Goal: Book appointment/travel/reservation

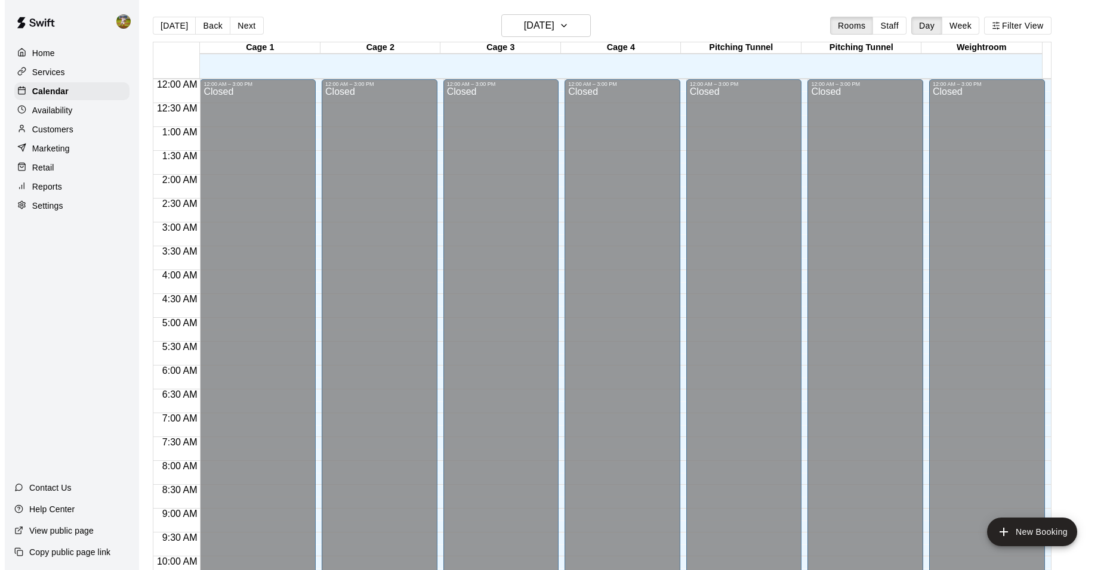
scroll to position [605, 0]
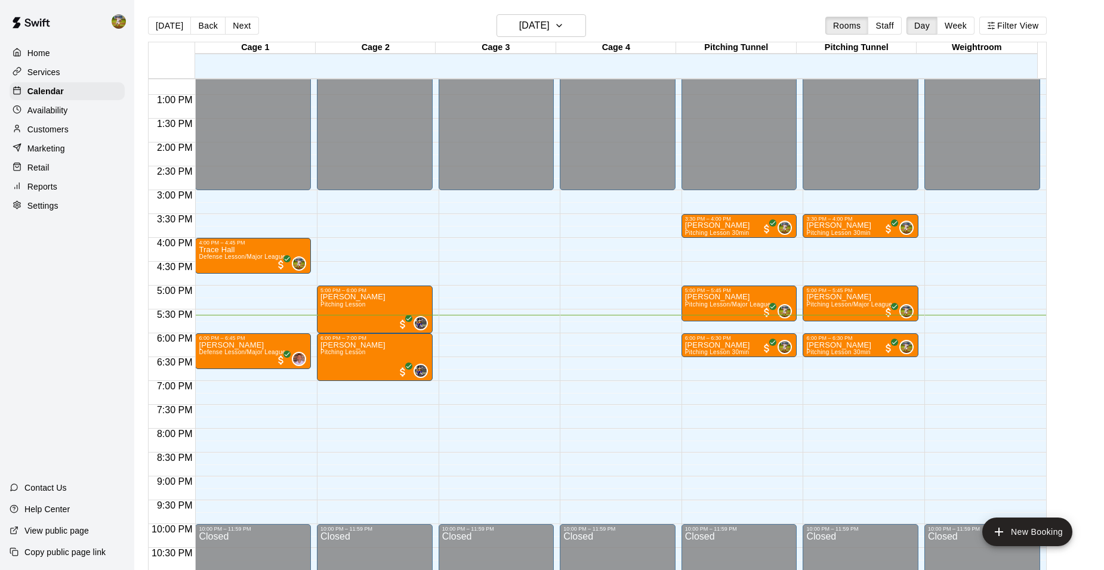
click at [569, 445] on div "12:00 AM – 3:00 PM Closed 10:00 PM – 11:59 PM Closed" at bounding box center [618, 47] width 116 height 1146
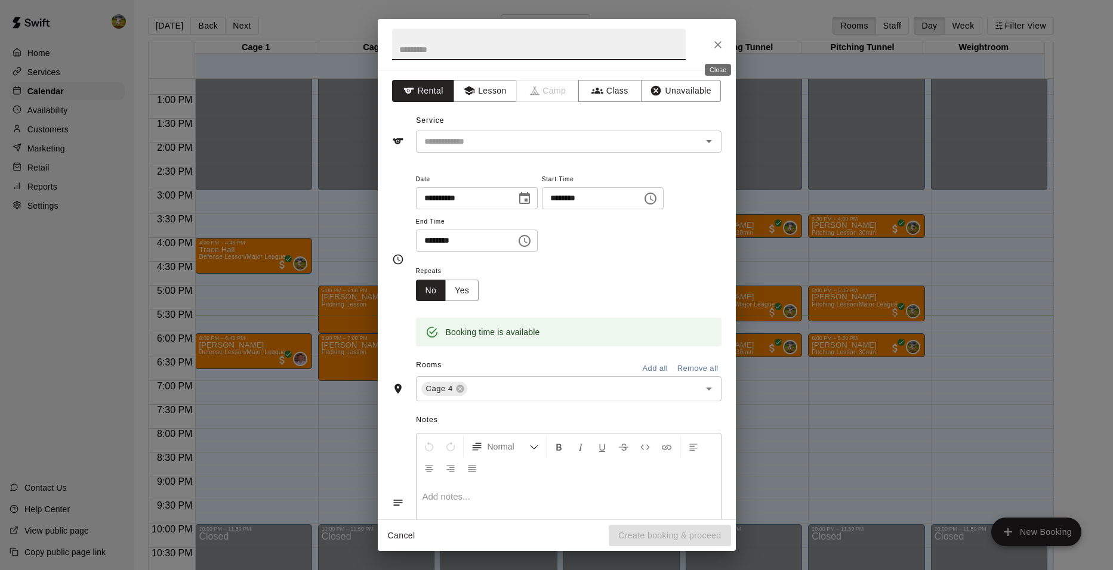
click at [718, 40] on icon "Close" at bounding box center [718, 45] width 12 height 12
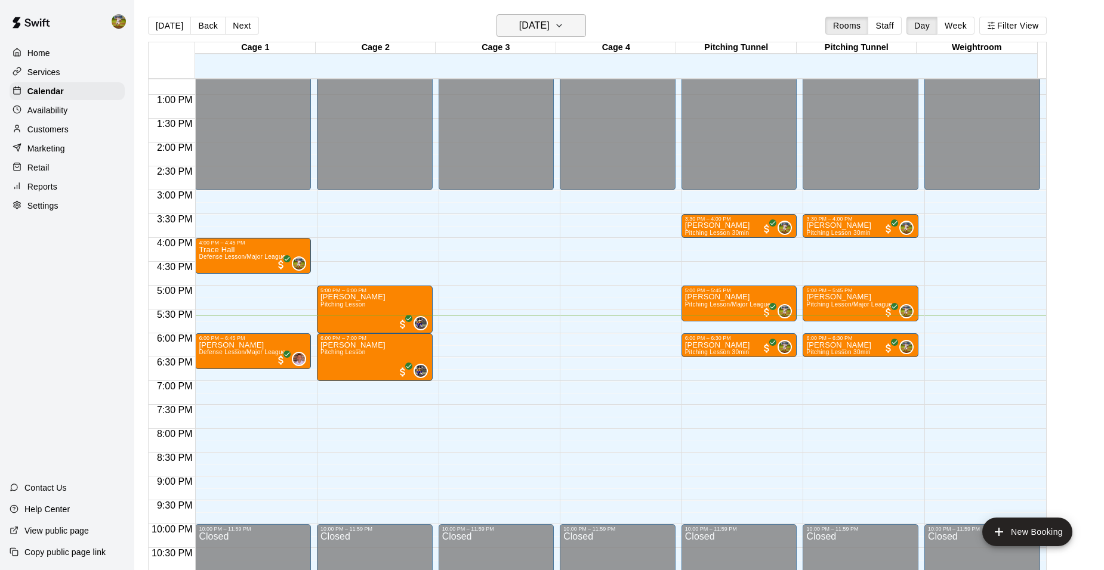
click at [564, 24] on icon "button" at bounding box center [559, 25] width 10 height 14
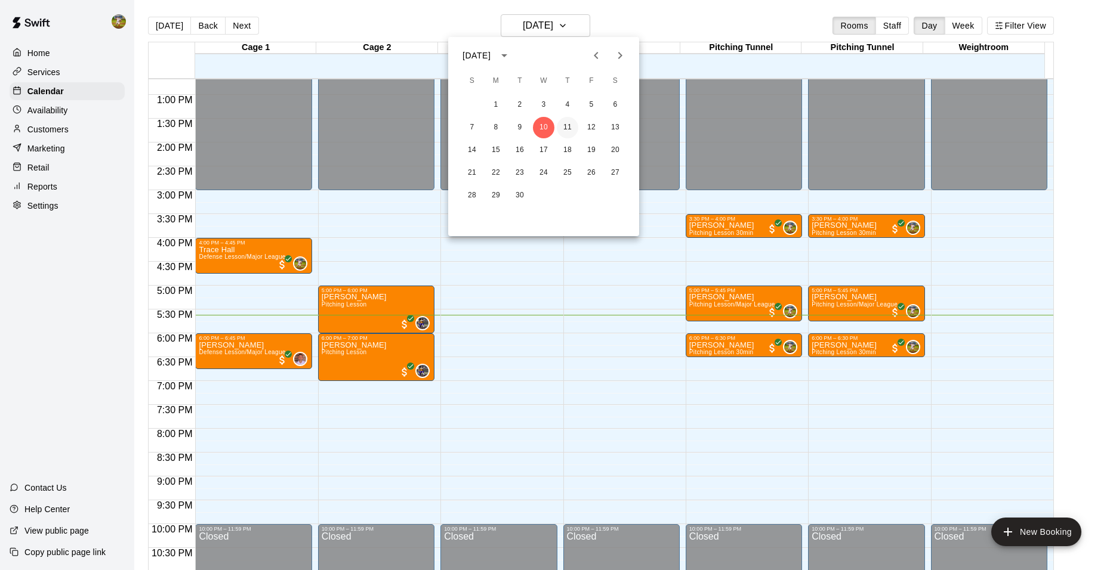
click at [563, 131] on button "11" at bounding box center [567, 127] width 21 height 21
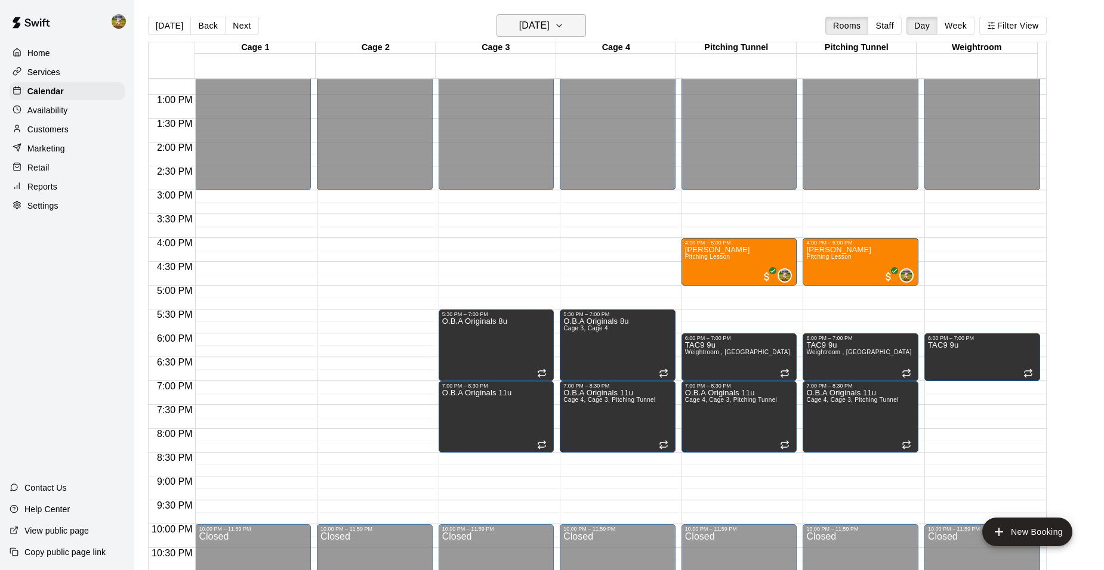
click at [564, 22] on icon "button" at bounding box center [559, 25] width 10 height 14
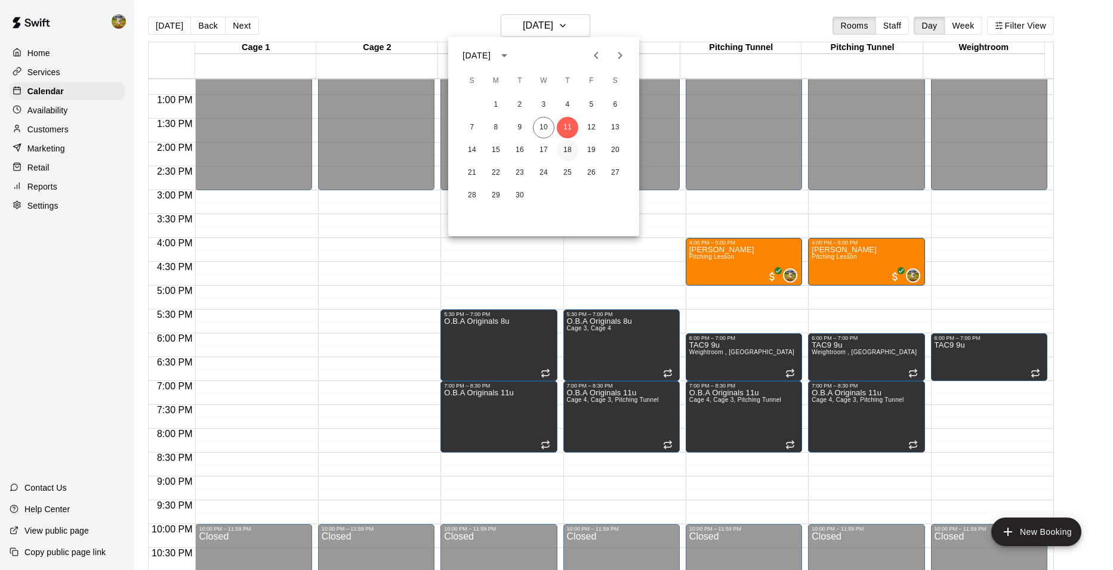
click at [566, 150] on button "18" at bounding box center [567, 150] width 21 height 21
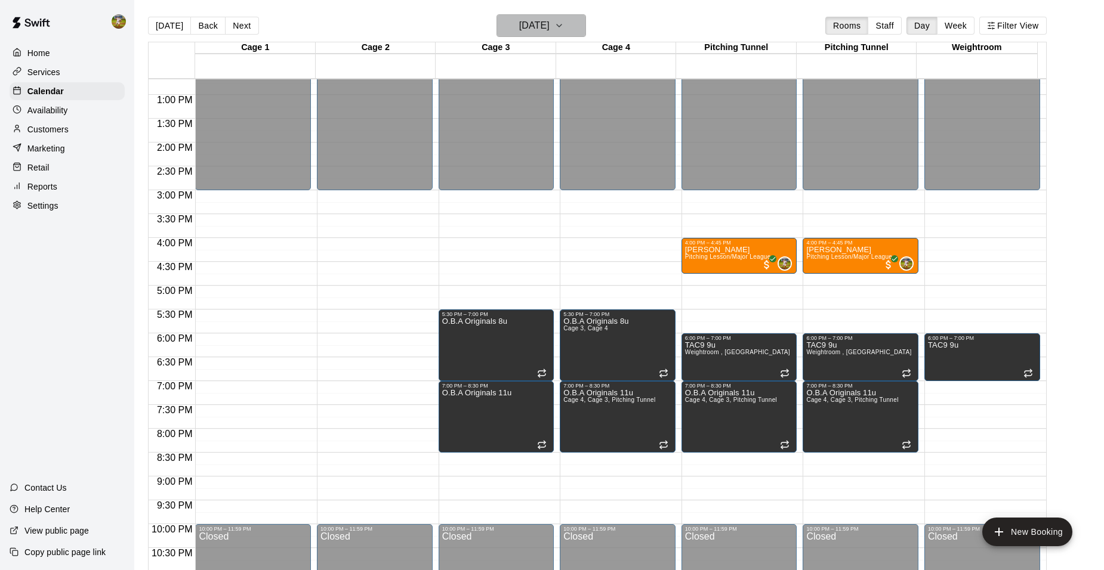
click at [564, 29] on icon "button" at bounding box center [559, 25] width 10 height 14
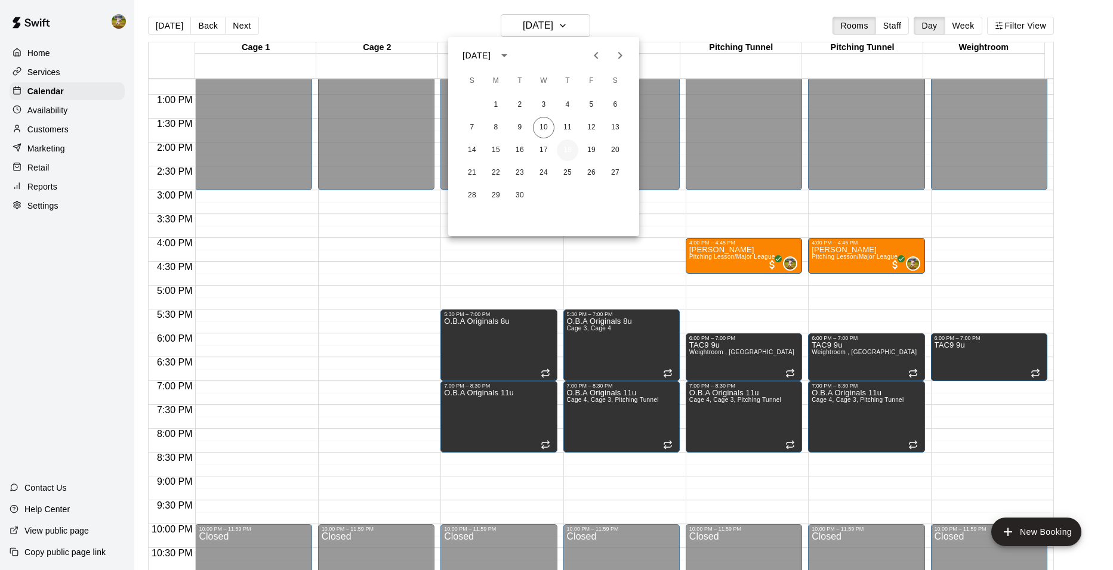
click at [569, 155] on button "18" at bounding box center [567, 150] width 21 height 21
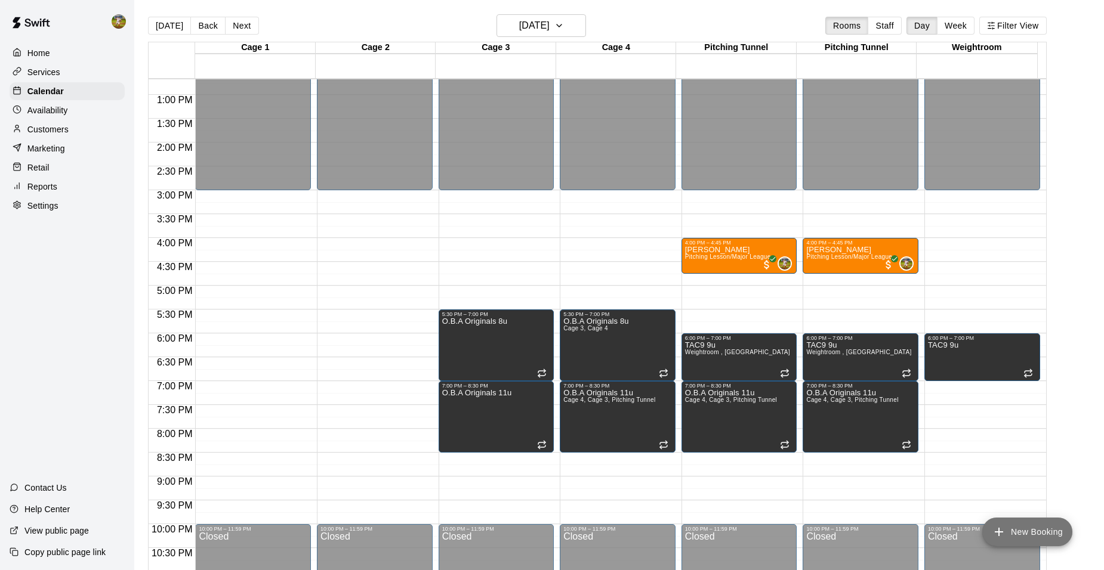
click at [1031, 538] on button "New Booking" at bounding box center [1027, 532] width 90 height 29
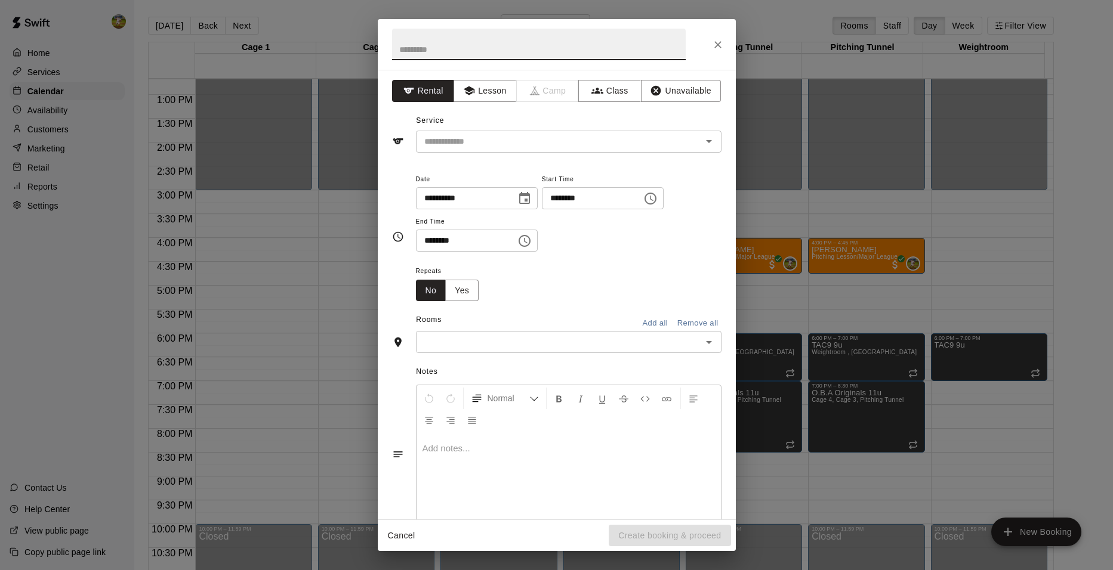
click at [603, 198] on input "********" at bounding box center [588, 198] width 92 height 22
click at [658, 200] on icon "Choose time, selected time is 3:00 PM" at bounding box center [650, 199] width 14 height 14
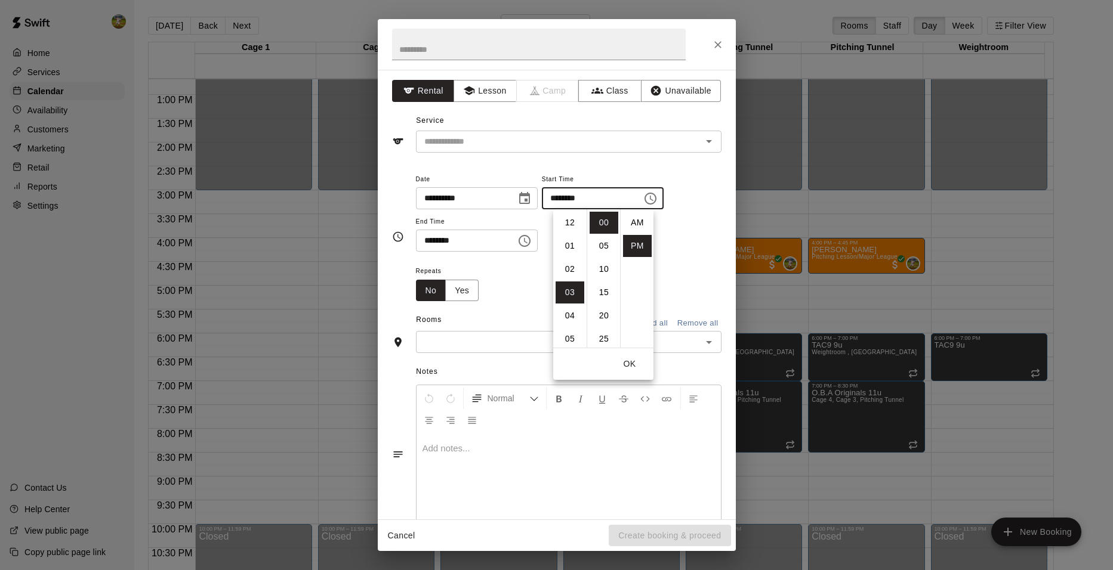
scroll to position [21, 0]
click at [573, 246] on li "04" at bounding box center [570, 246] width 29 height 22
click at [604, 239] on li "30" at bounding box center [604, 243] width 29 height 22
type input "********"
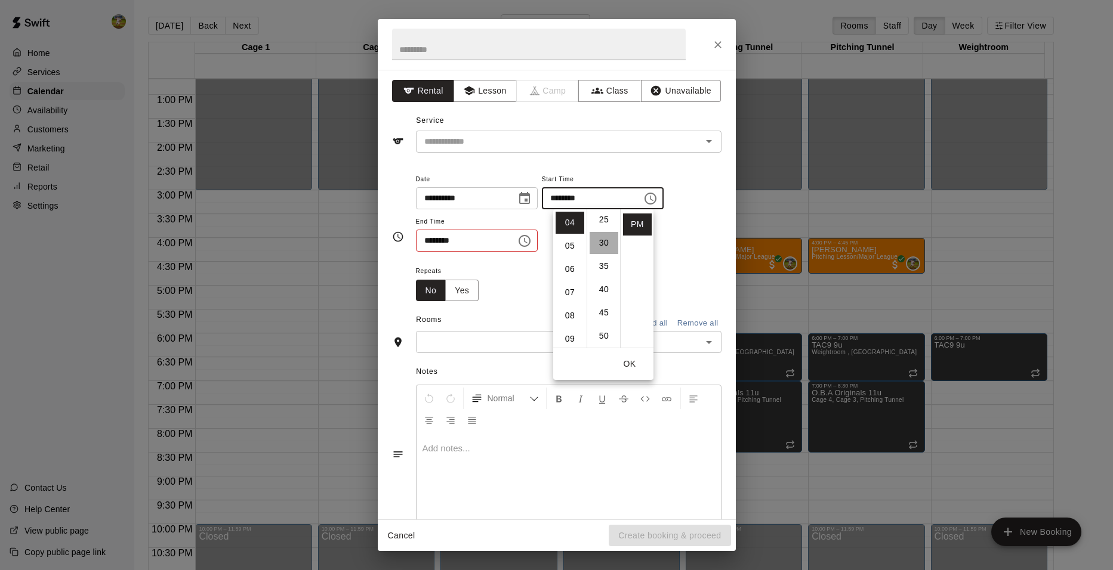
scroll to position [140, 0]
click at [684, 257] on div "**********" at bounding box center [569, 218] width 306 height 92
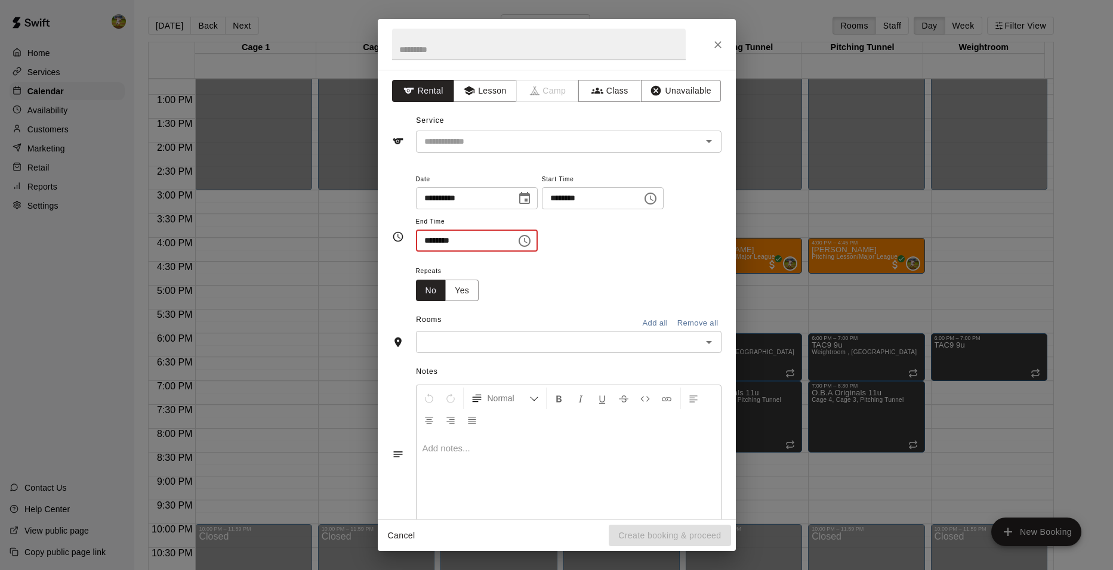
click at [504, 236] on input "********" at bounding box center [462, 241] width 92 height 22
click at [532, 240] on icon "Choose time, selected time is 3:30 PM" at bounding box center [524, 241] width 14 height 14
click at [436, 317] on li "05" at bounding box center [432, 312] width 29 height 22
type input "********"
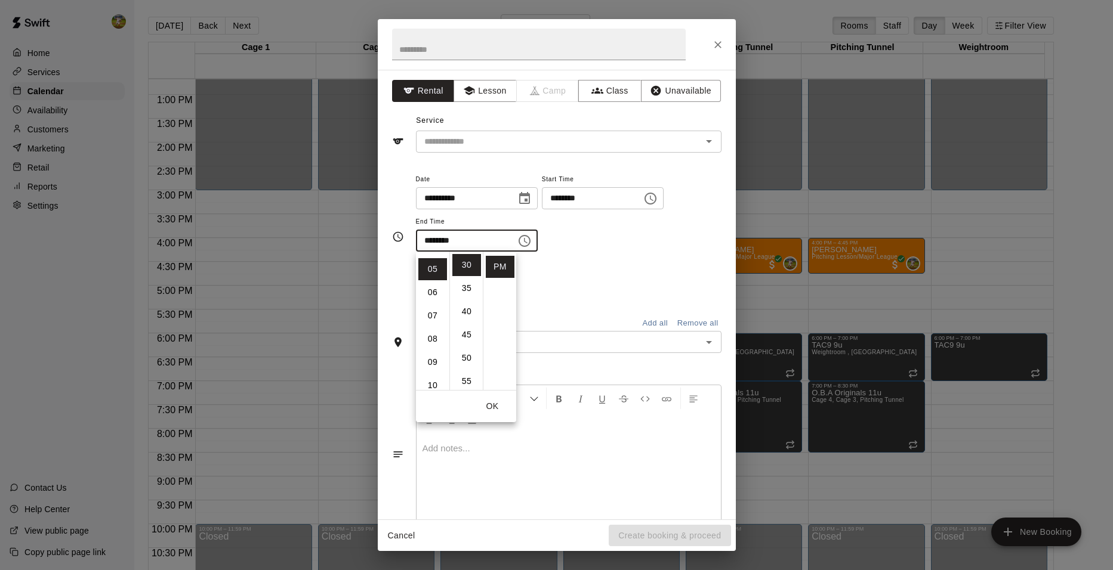
scroll to position [116, 0]
click at [611, 266] on div "Repeats No Yes" at bounding box center [569, 283] width 306 height 38
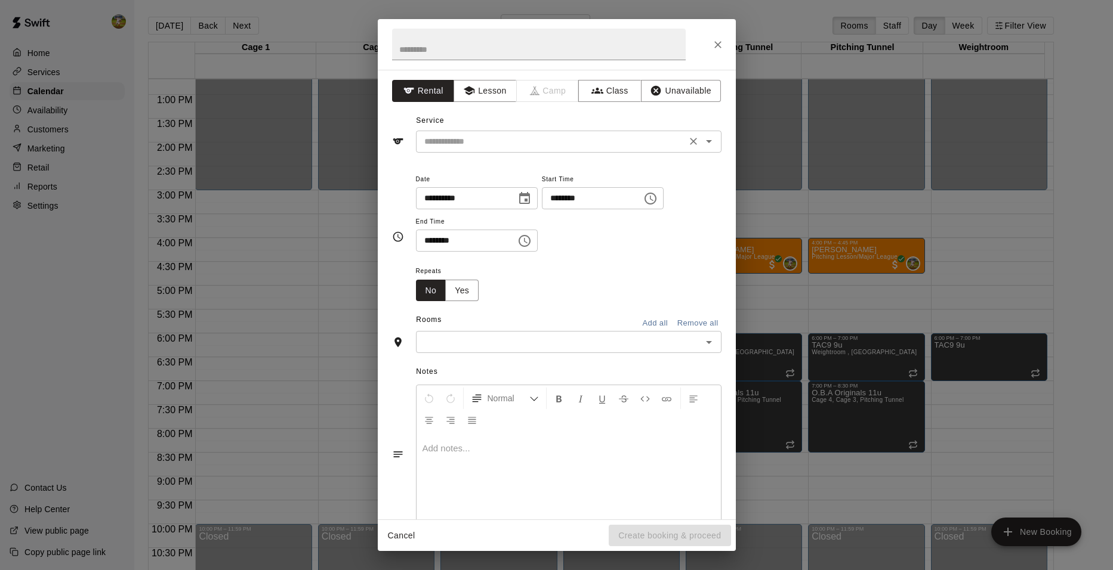
click at [475, 142] on input "text" at bounding box center [550, 141] width 263 height 15
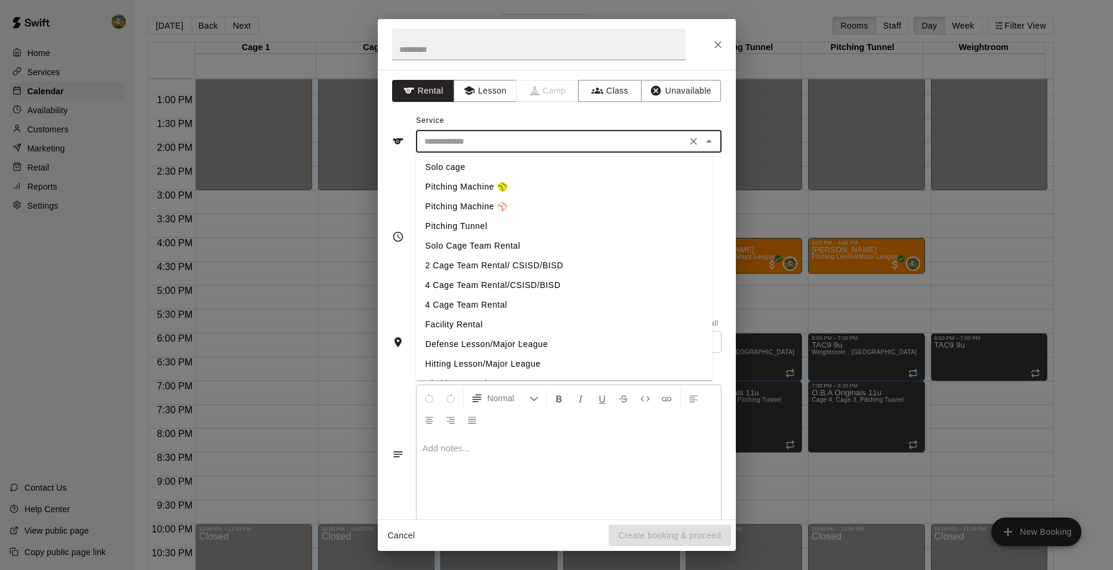
click at [476, 142] on input "text" at bounding box center [550, 141] width 263 height 15
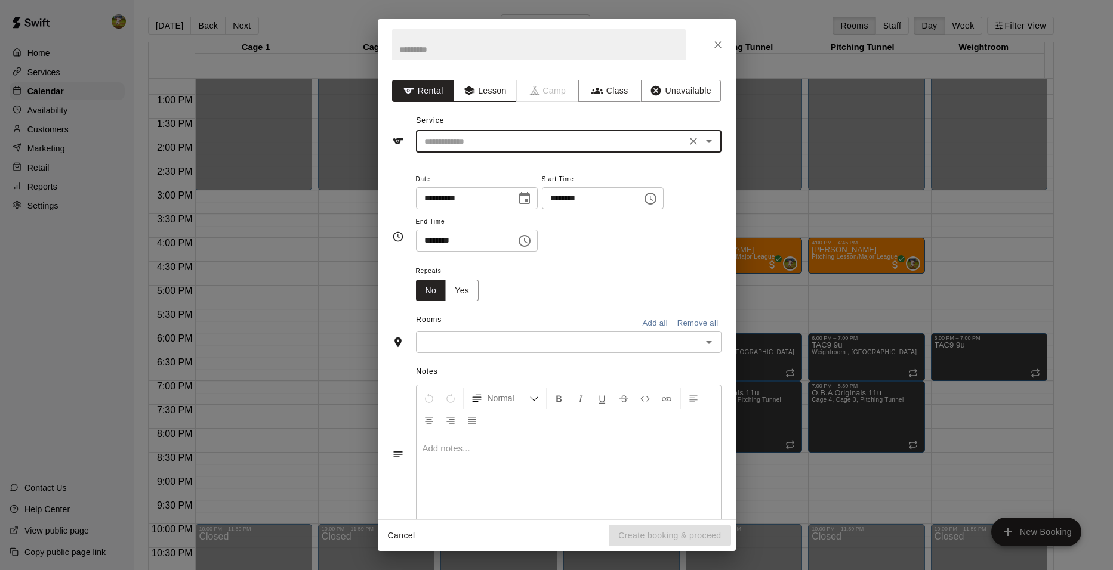
click at [486, 90] on button "Lesson" at bounding box center [485, 91] width 63 height 22
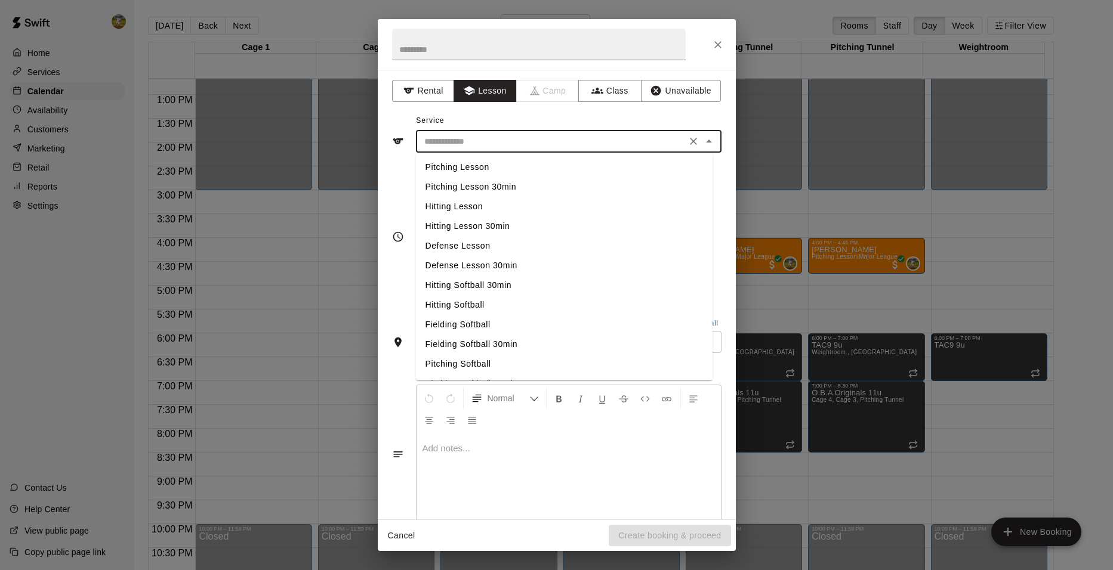
click at [494, 147] on input "text" at bounding box center [550, 141] width 263 height 15
click at [470, 307] on li "Hitting Softball" at bounding box center [564, 305] width 297 height 20
type input "**********"
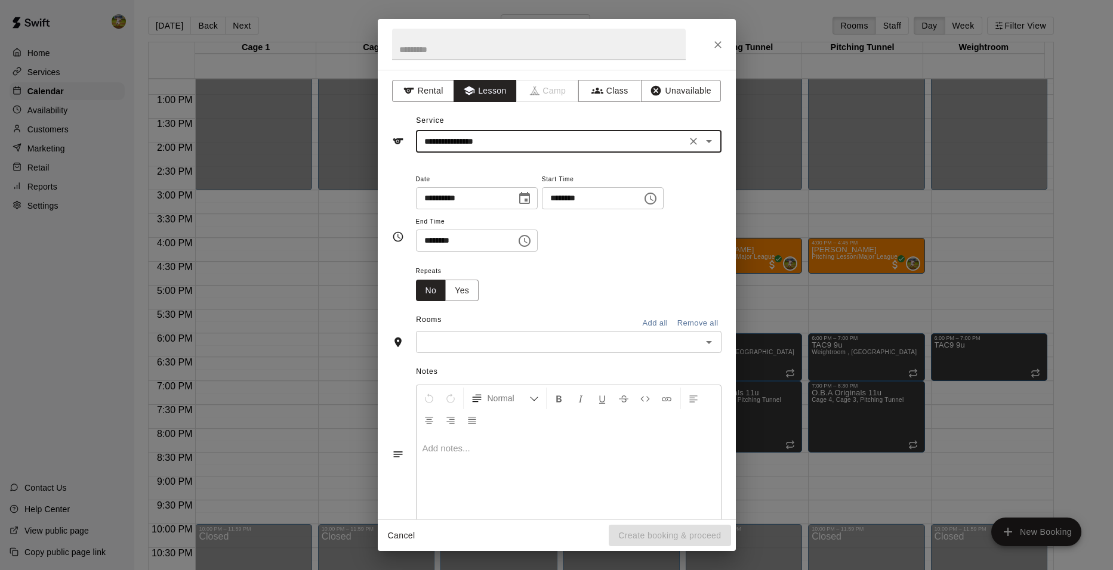
click at [615, 240] on div "**********" at bounding box center [569, 212] width 306 height 81
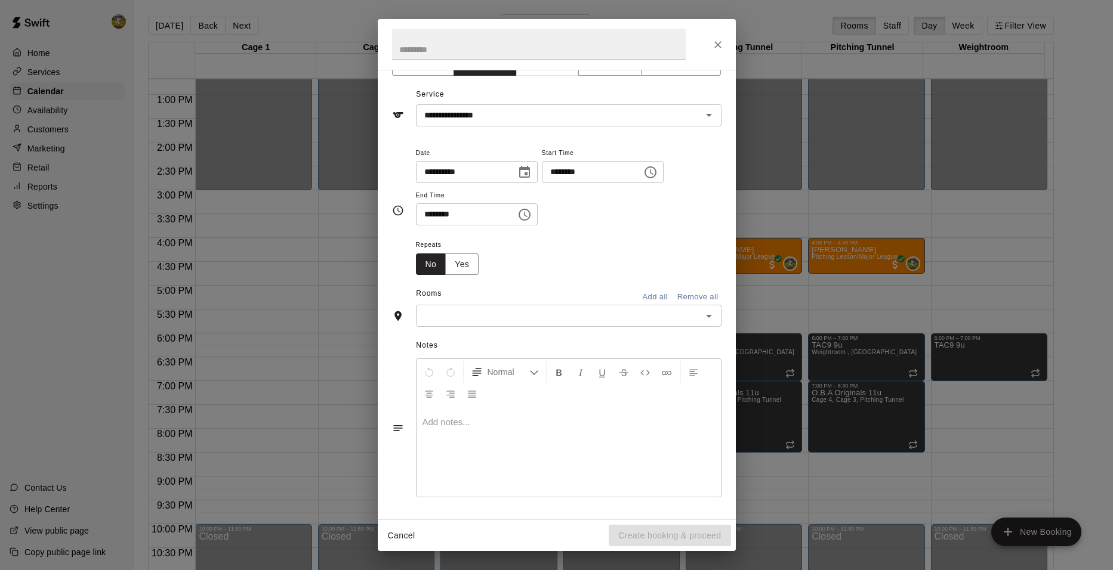
click at [548, 307] on div "​" at bounding box center [569, 316] width 306 height 22
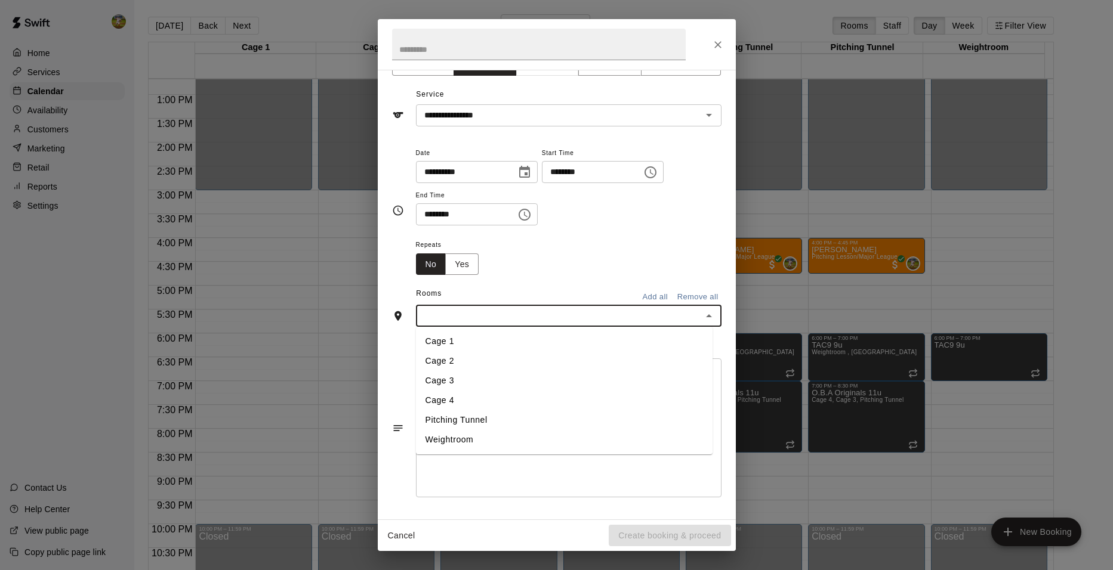
click at [516, 357] on li "Cage 2" at bounding box center [564, 361] width 297 height 20
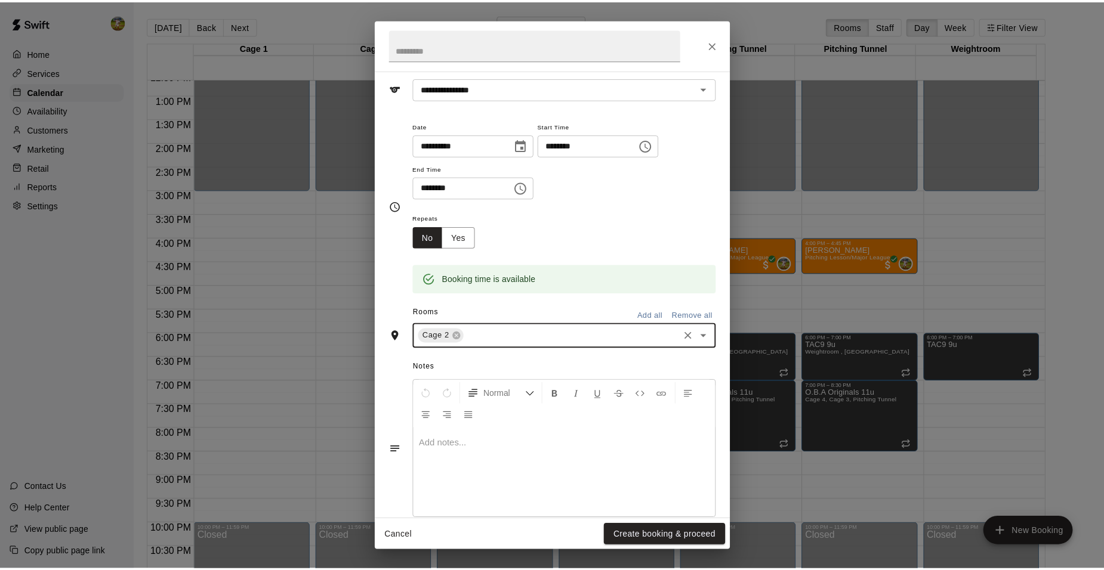
scroll to position [75, 0]
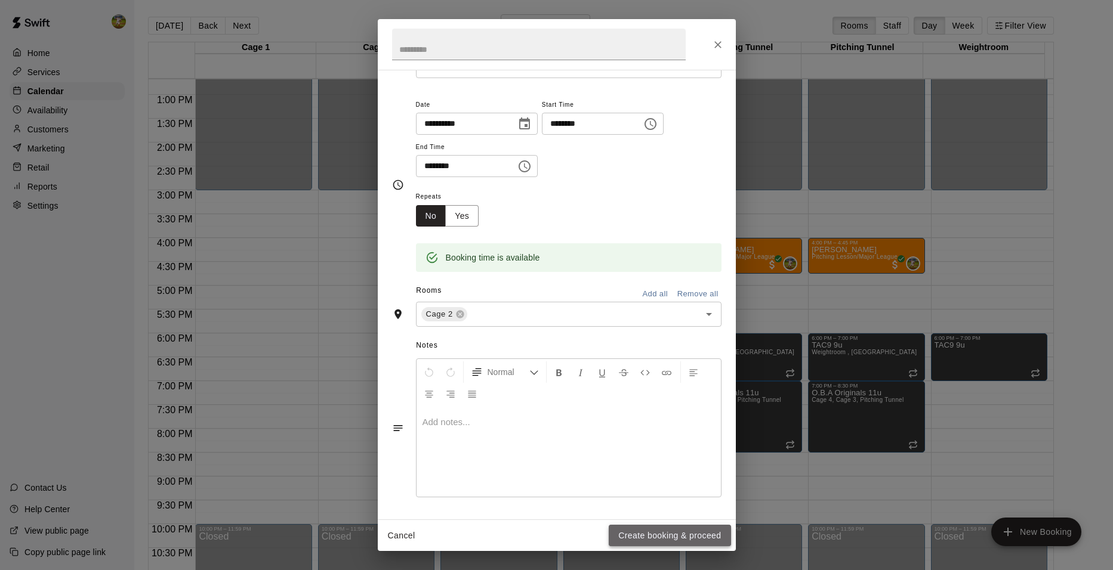
click at [678, 530] on button "Create booking & proceed" at bounding box center [670, 536] width 122 height 22
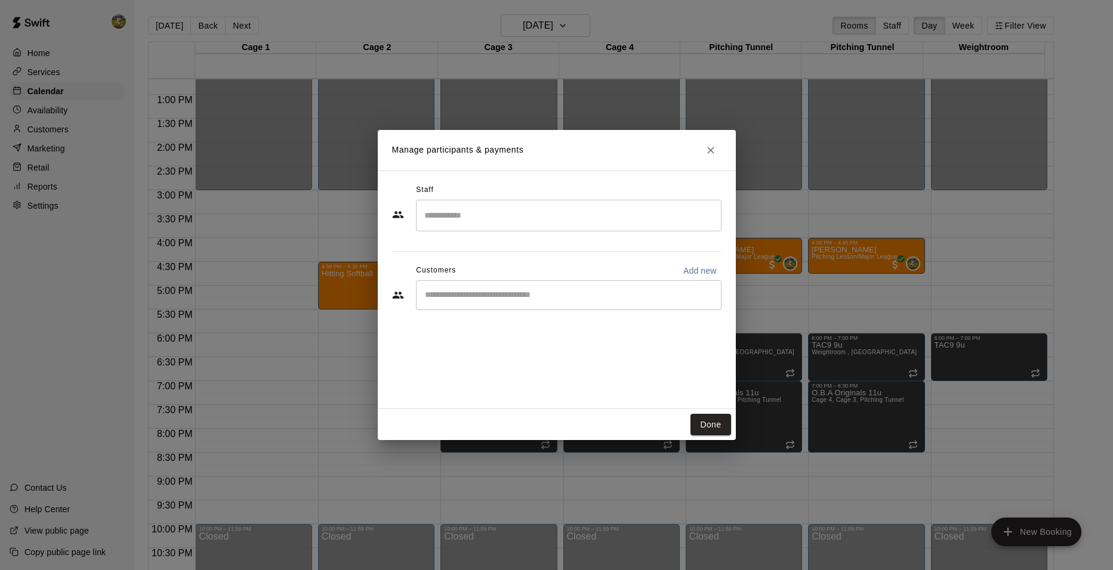
click at [550, 223] on input "Search staff" at bounding box center [568, 215] width 295 height 21
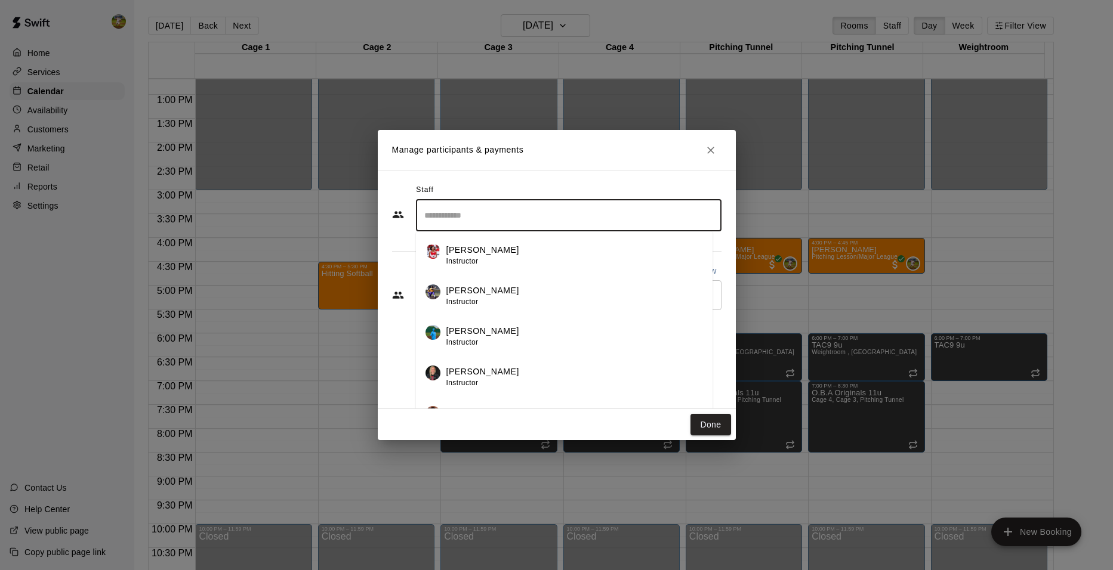
click at [548, 286] on div "[PERSON_NAME] Instructor" at bounding box center [574, 296] width 257 height 23
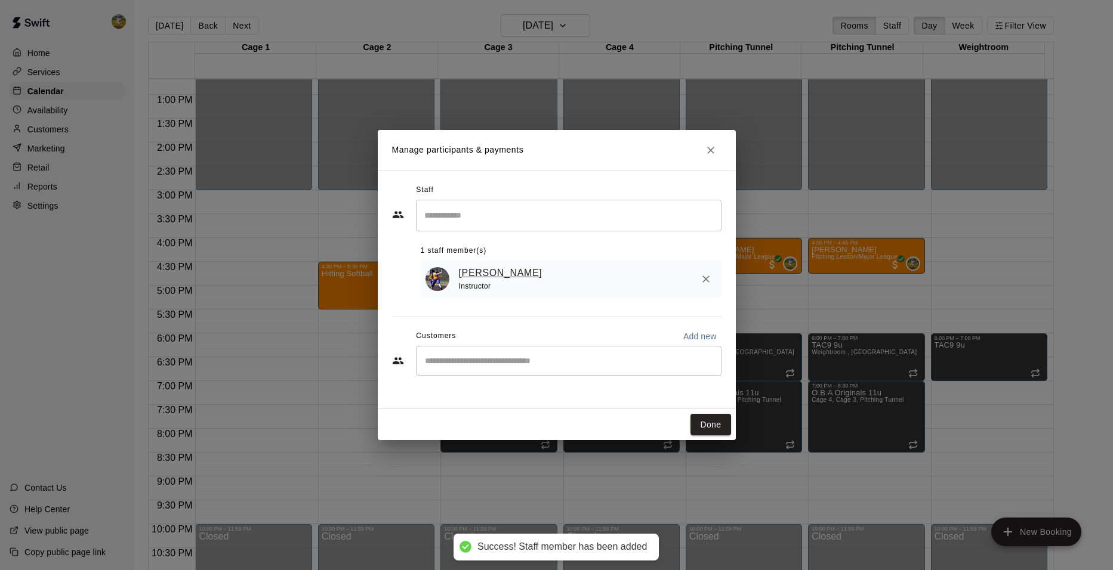
click at [542, 275] on link "[PERSON_NAME]" at bounding box center [501, 274] width 84 height 16
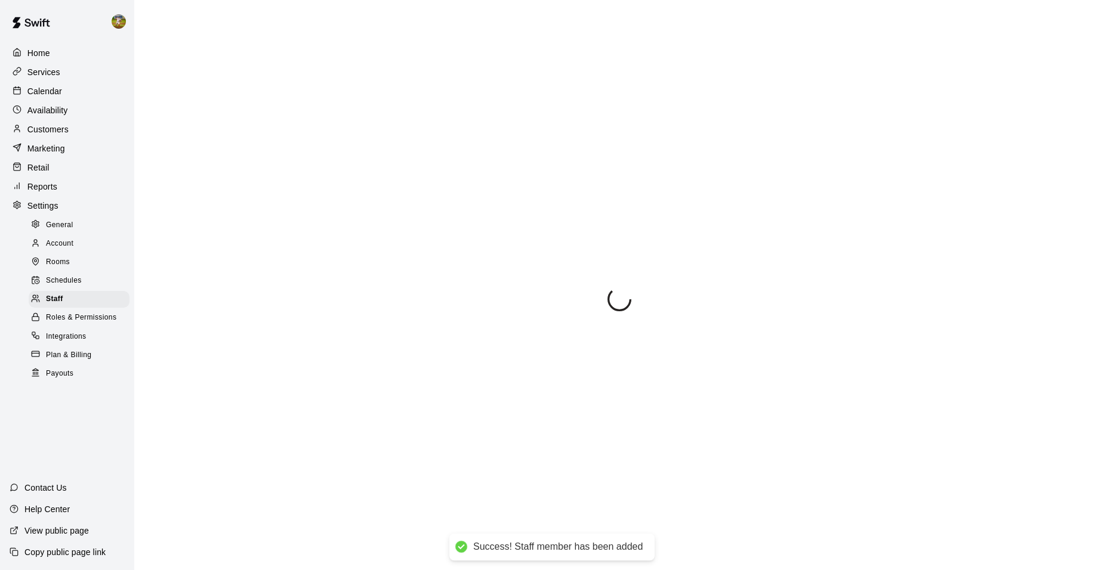
select select "**"
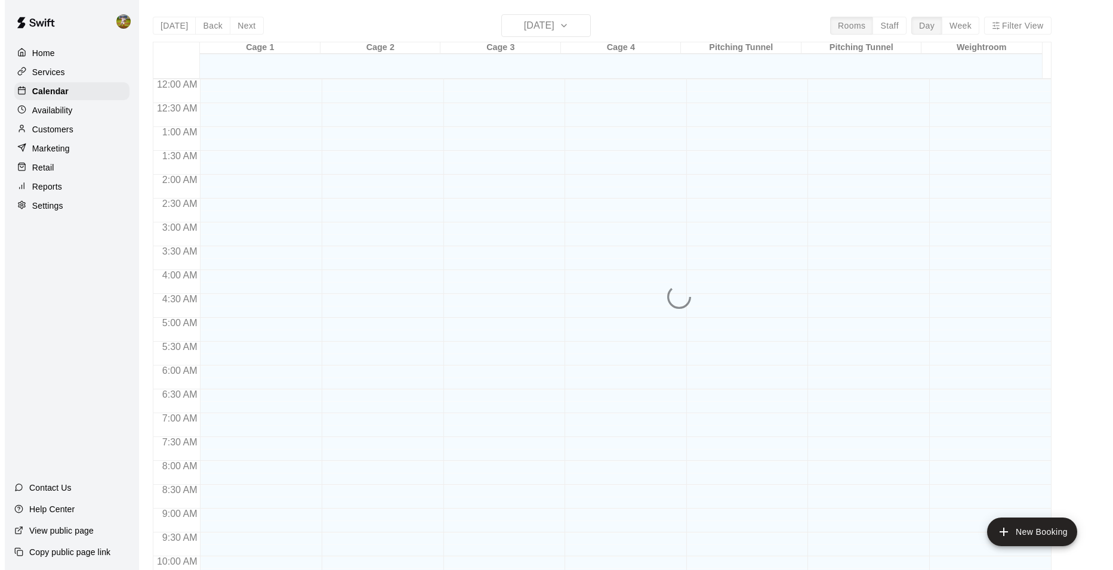
scroll to position [605, 0]
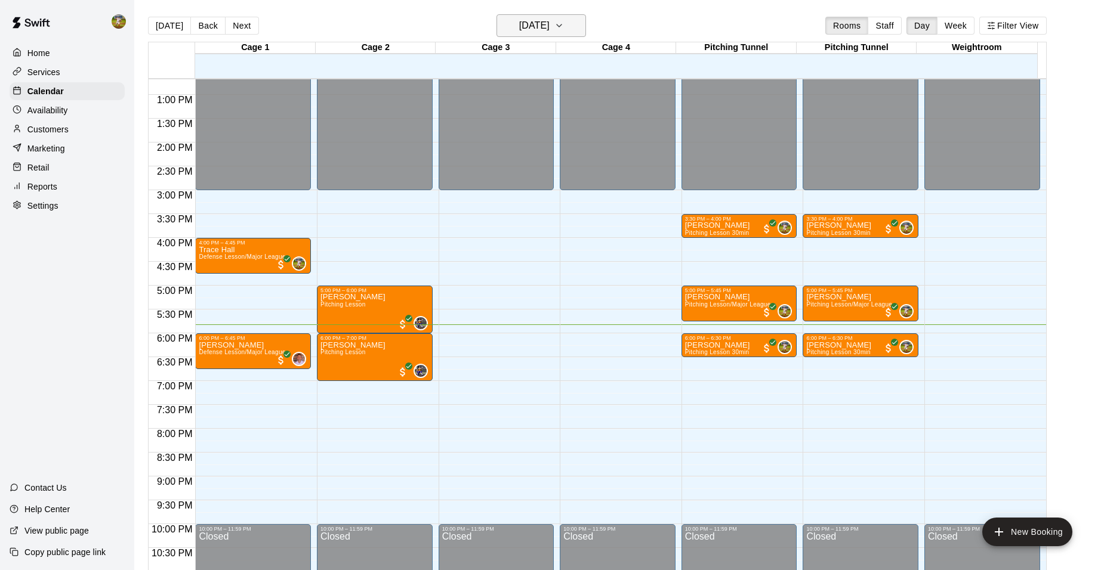
click at [564, 27] on icon "button" at bounding box center [559, 25] width 10 height 14
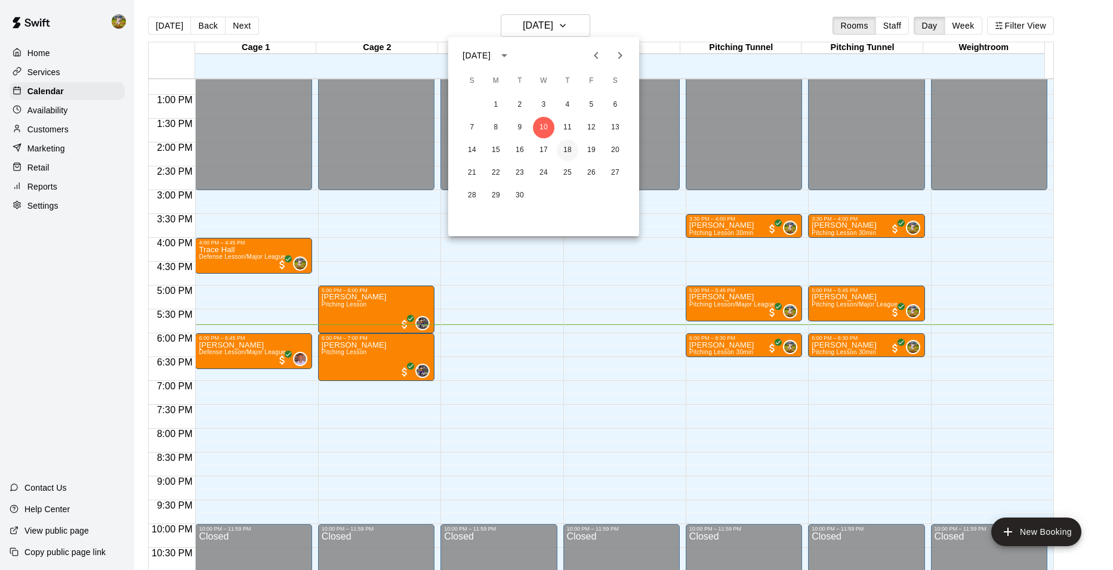
click at [560, 146] on button "18" at bounding box center [567, 150] width 21 height 21
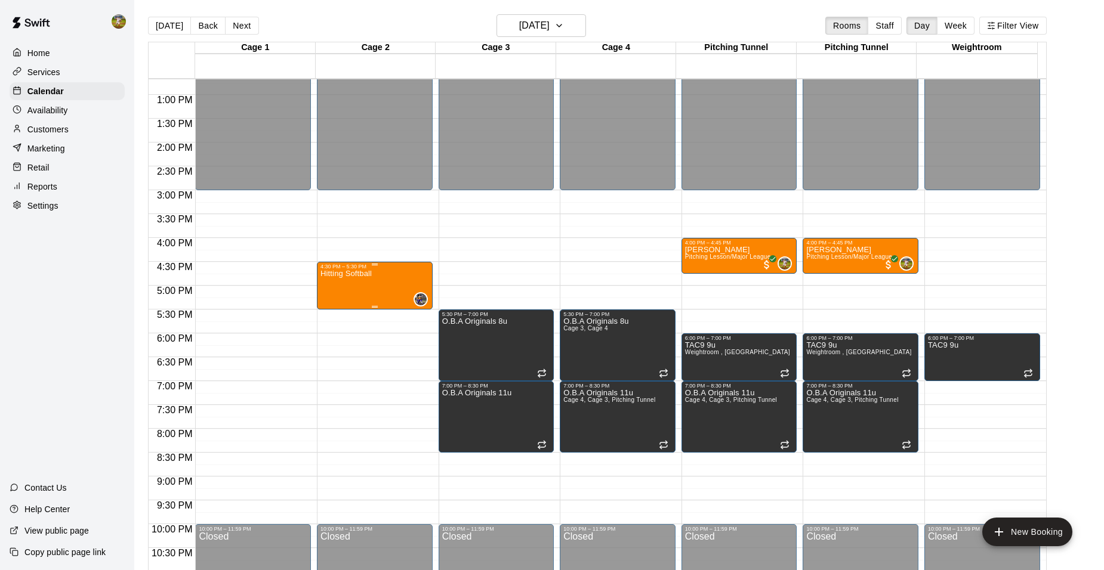
click at [416, 297] on img "Chirstina Moncivais" at bounding box center [421, 300] width 12 height 12
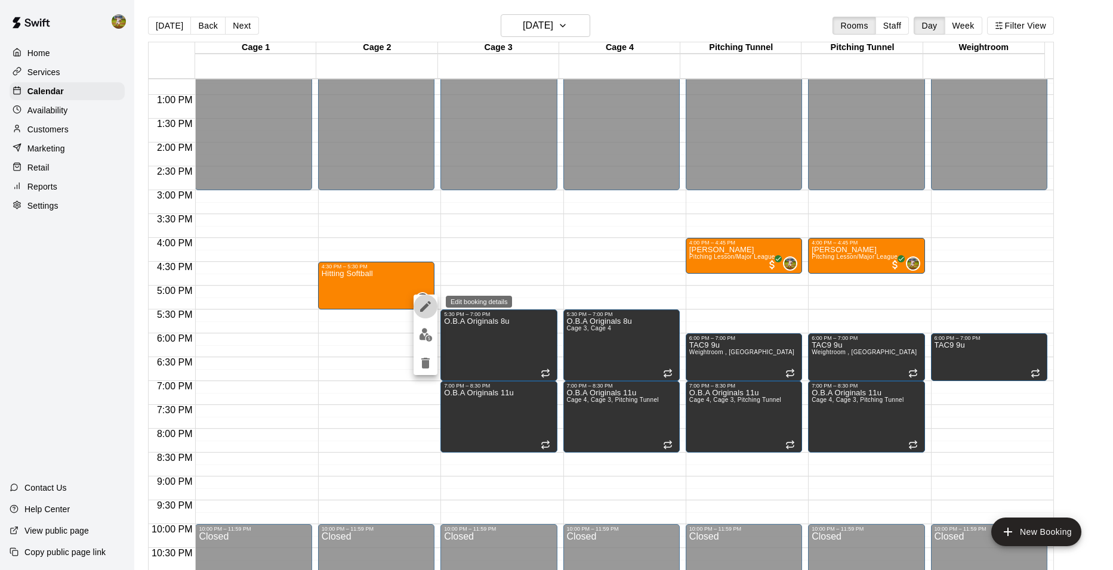
click at [422, 308] on icon "edit" at bounding box center [425, 307] width 14 height 14
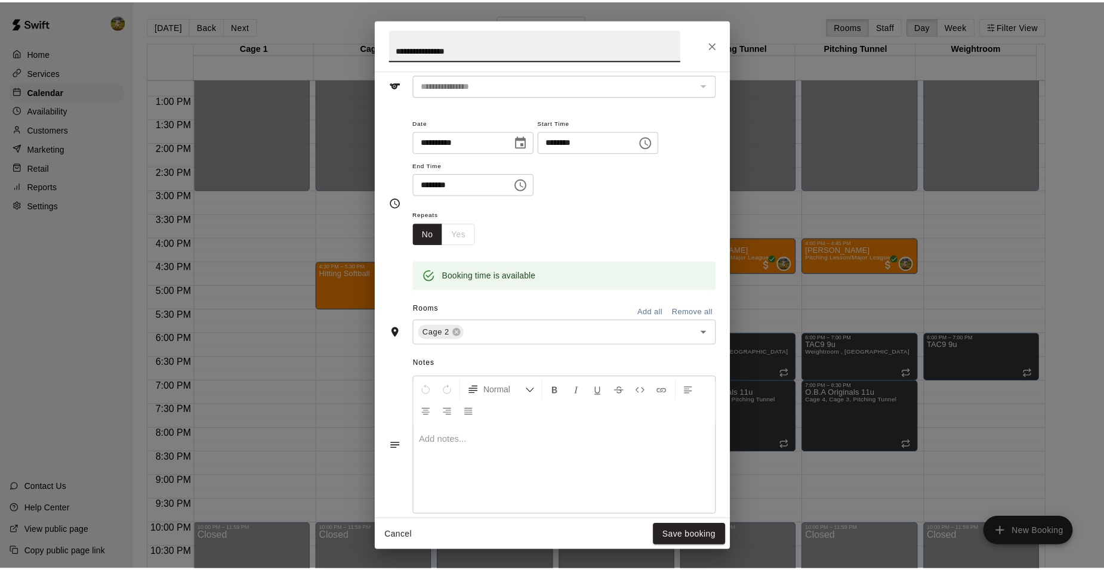
scroll to position [0, 0]
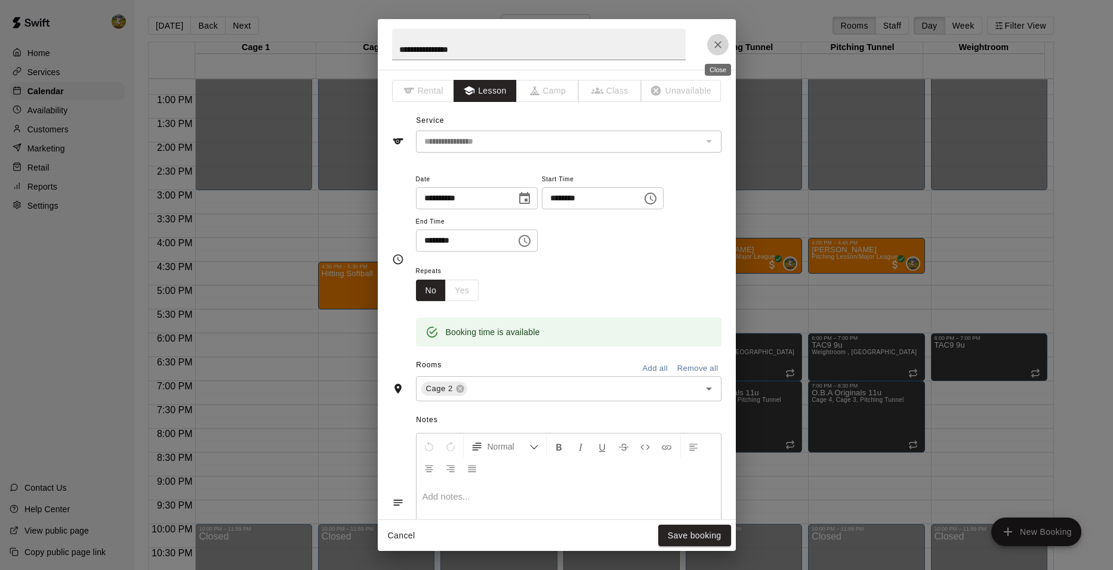
click at [727, 48] on button "Close" at bounding box center [717, 44] width 21 height 21
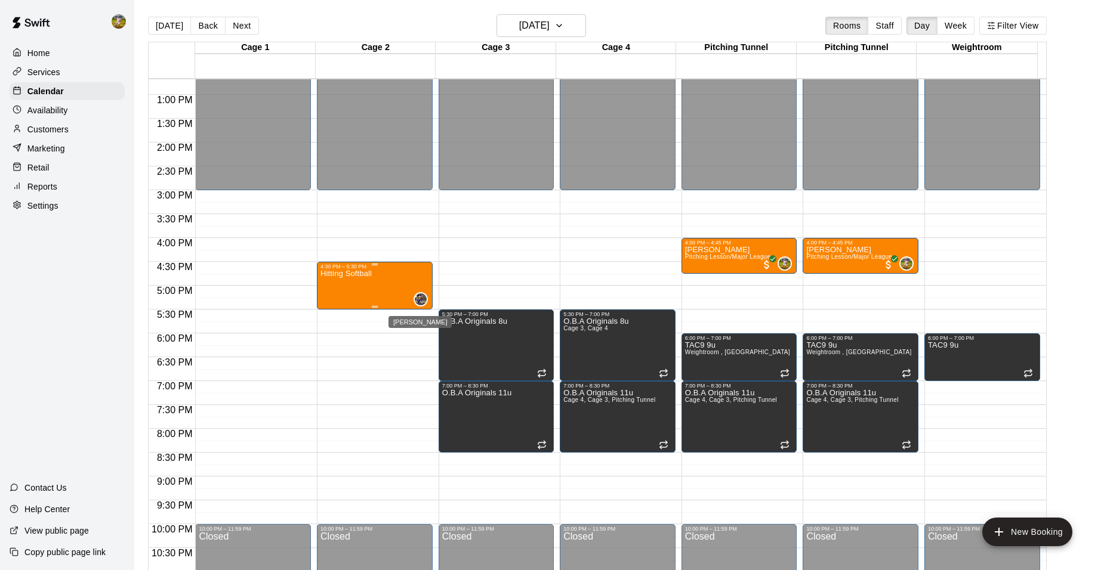
click at [421, 295] on img "Chirstina Moncivais" at bounding box center [421, 300] width 12 height 12
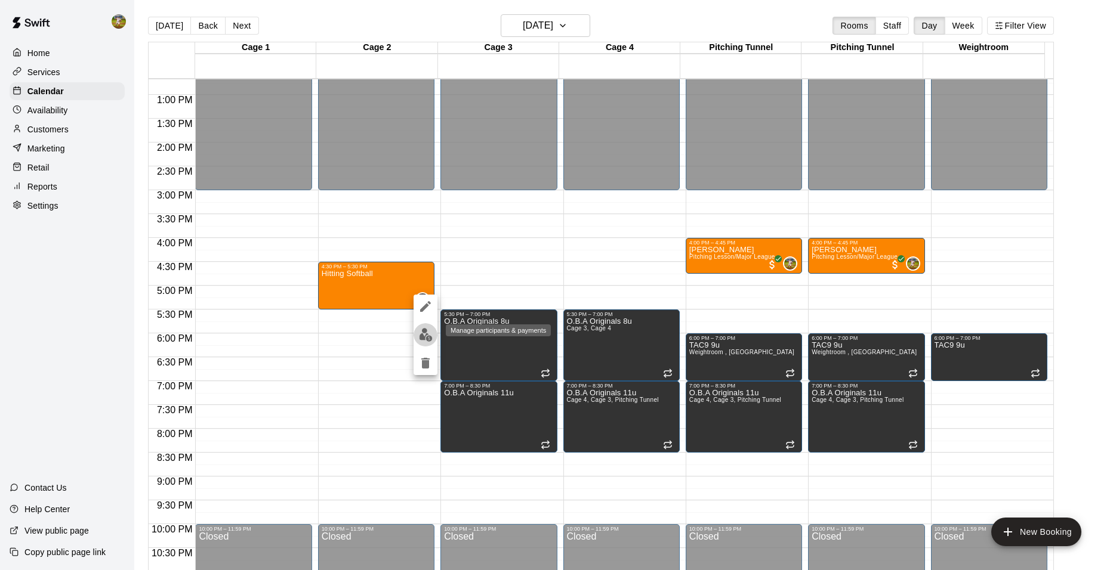
click at [431, 337] on img "edit" at bounding box center [426, 335] width 14 height 14
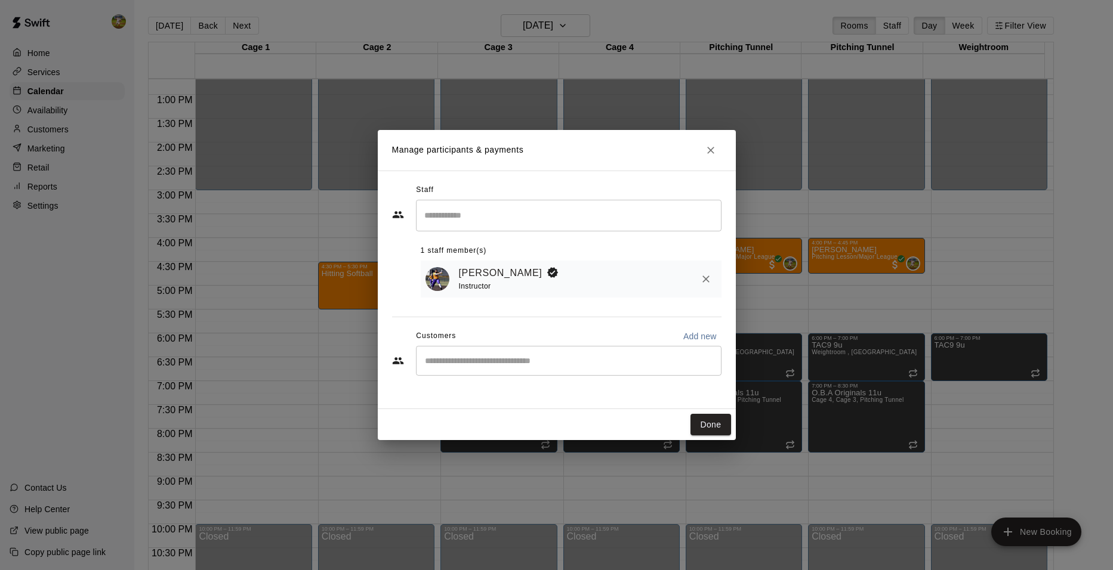
click at [496, 370] on div "​" at bounding box center [569, 361] width 306 height 30
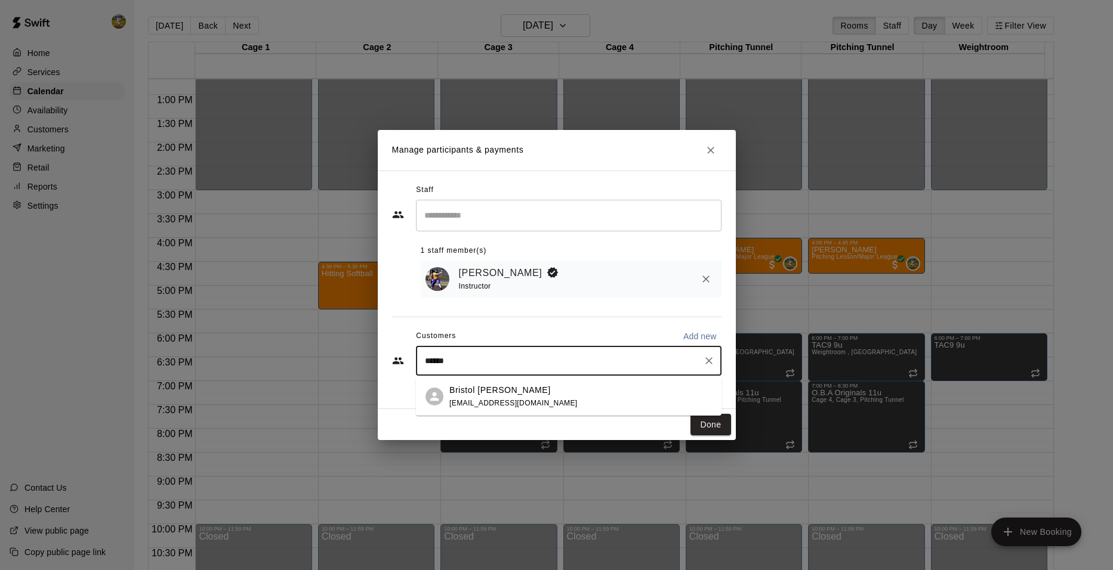
type input "*******"
click at [502, 391] on p "Bristol [PERSON_NAME]" at bounding box center [499, 390] width 101 height 13
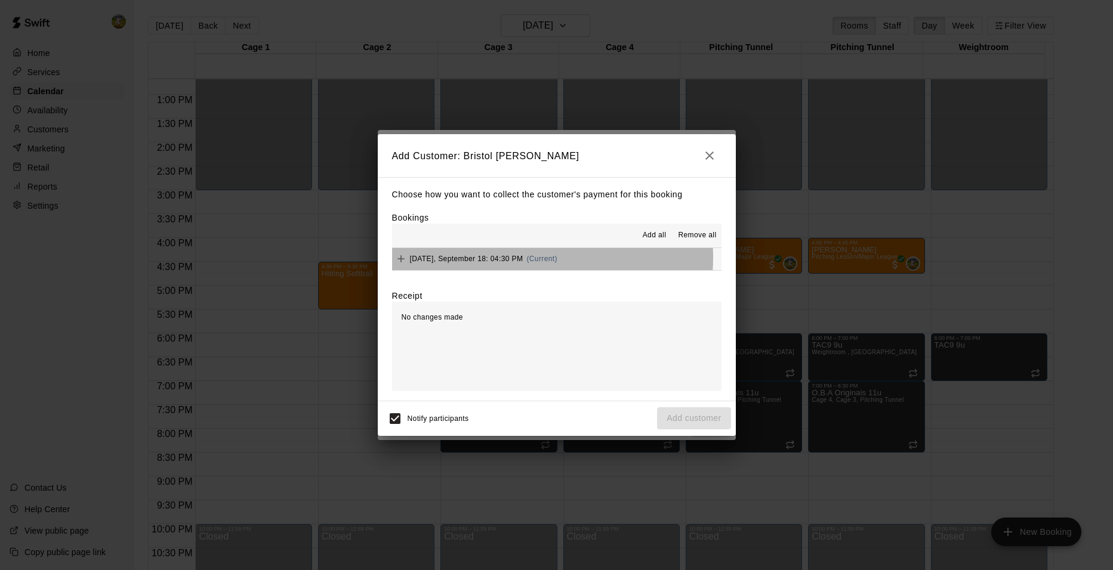
click at [543, 258] on span "(Current)" at bounding box center [541, 259] width 31 height 8
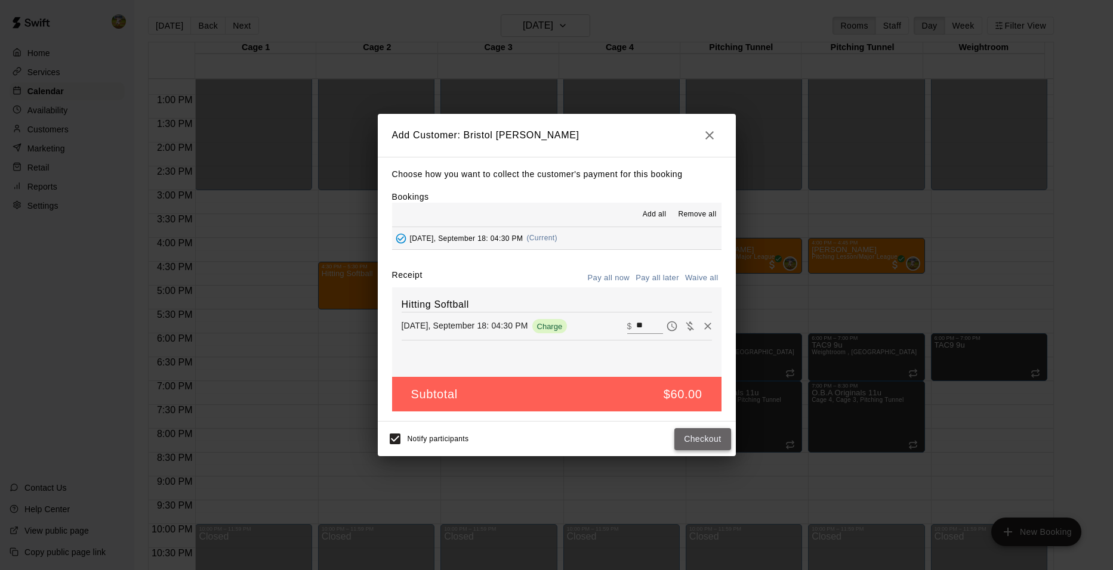
click at [701, 434] on button "Checkout" at bounding box center [702, 439] width 56 height 22
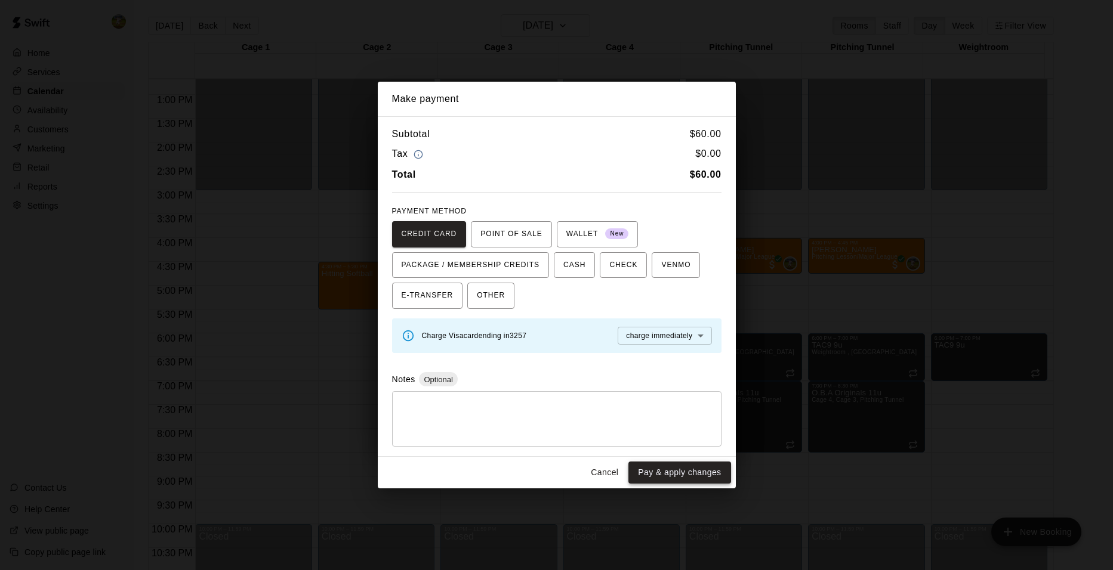
click at [650, 473] on button "Pay & apply changes" at bounding box center [679, 473] width 102 height 22
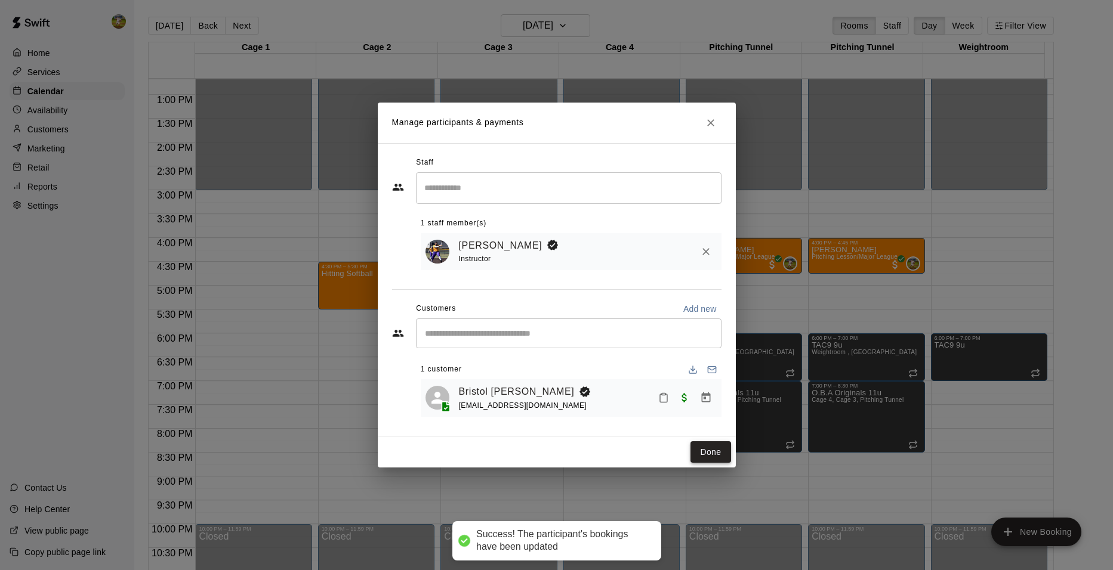
click at [720, 458] on button "Done" at bounding box center [710, 453] width 40 height 22
